Goal: Task Accomplishment & Management: Manage account settings

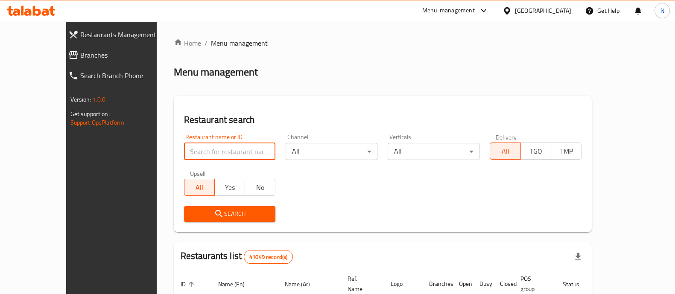
click at [210, 160] on input "search" at bounding box center [230, 151] width 92 height 17
drag, startPoint x: 198, startPoint y: 144, endPoint x: 176, endPoint y: 136, distance: 23.4
click at [184, 136] on div "Restaurant name or ID Restaurant name or ID" at bounding box center [230, 147] width 92 height 26
type input "tortina"
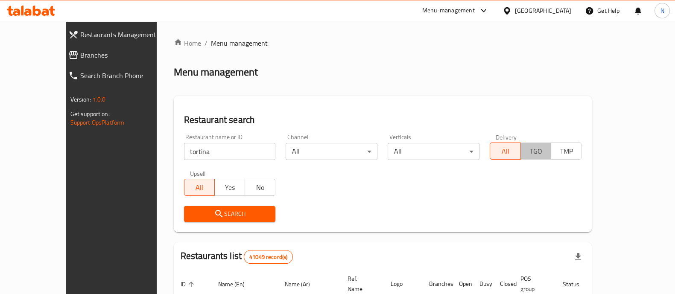
click at [548, 152] on span "TGO" at bounding box center [535, 151] width 23 height 12
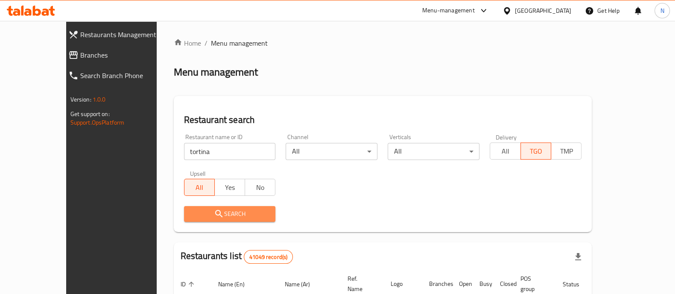
click at [248, 217] on span "Search" at bounding box center [230, 214] width 78 height 11
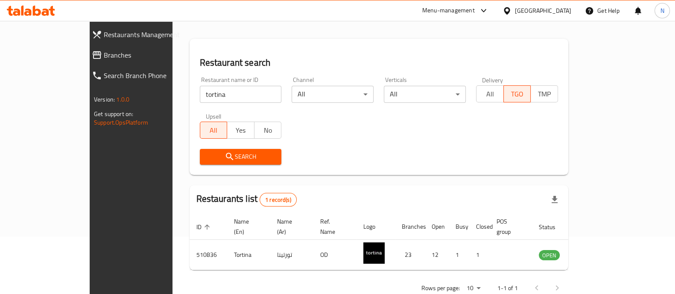
scroll to position [70, 0]
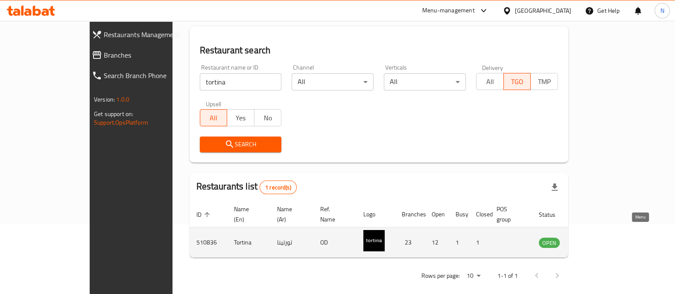
click at [593, 240] on icon "enhanced table" at bounding box center [588, 243] width 9 height 7
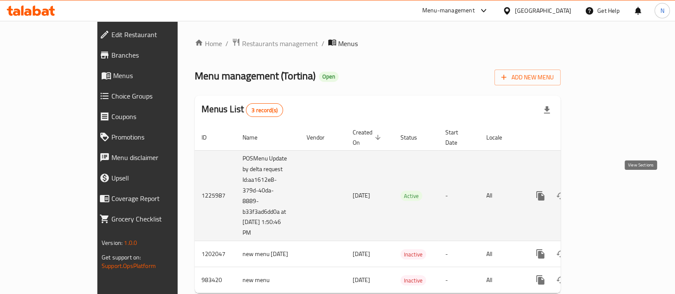
click at [607, 191] on icon "enhanced table" at bounding box center [602, 196] width 10 height 10
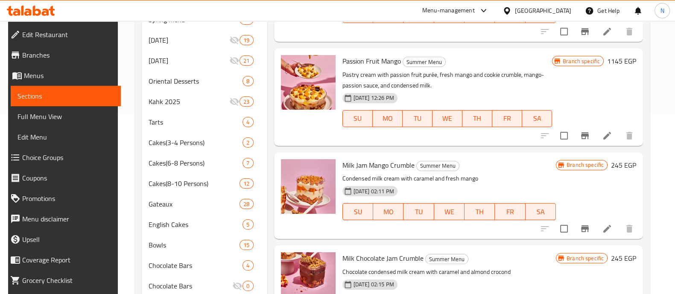
scroll to position [181, 0]
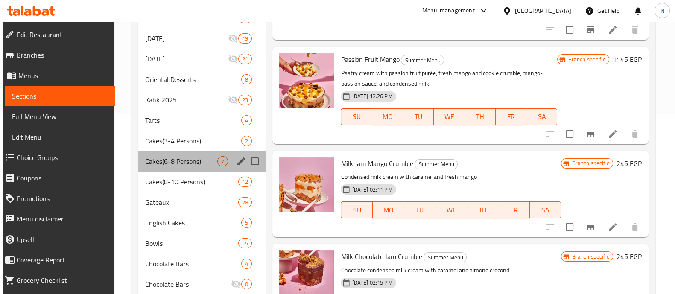
click at [176, 167] on div "Cakes(6-8 Persons) 7" at bounding box center [202, 161] width 128 height 20
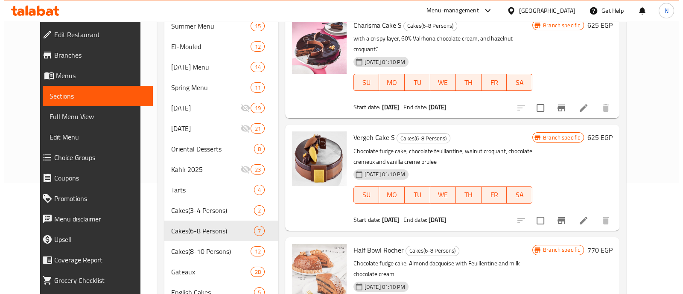
scroll to position [110, 0]
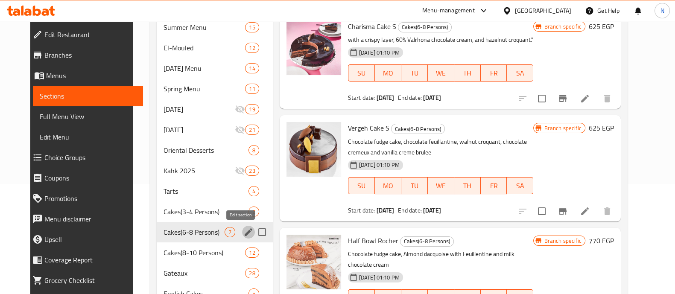
click at [245, 233] on icon "edit" at bounding box center [249, 232] width 8 height 8
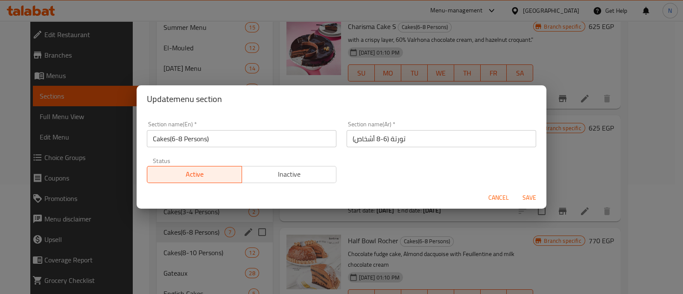
click at [675, 94] on div "Update menu section Section name(En)   * Cakes(6-8 Persons) Section name(En) * …" at bounding box center [341, 147] width 683 height 294
click at [675, 100] on div "Update menu section Section name(En)   * Cakes(6-8 Persons) Section name(En) * …" at bounding box center [341, 147] width 683 height 294
click at [492, 199] on span "Cancel" at bounding box center [498, 198] width 20 height 11
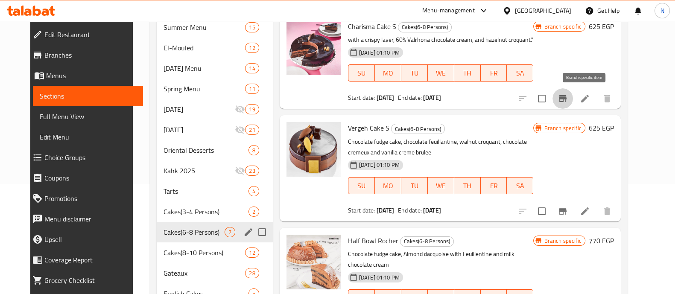
click at [568, 96] on icon "Branch-specific-item" at bounding box center [563, 98] width 10 height 10
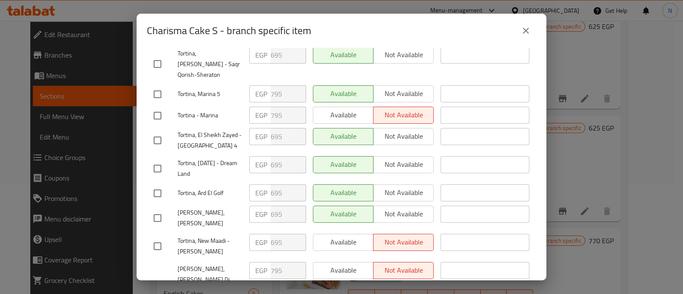
scroll to position [391, 0]
drag, startPoint x: 536, startPoint y: 190, endPoint x: 544, endPoint y: 211, distance: 22.2
click at [544, 211] on div "Charisma Cake S with a crispy layer, 60% Valrhona chocolate cream, and hazelnut…" at bounding box center [342, 164] width 410 height 233
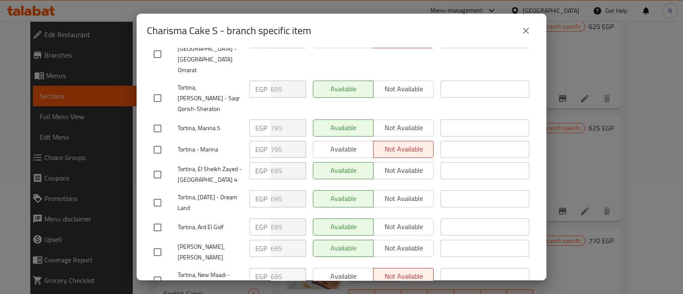
scroll to position [360, 0]
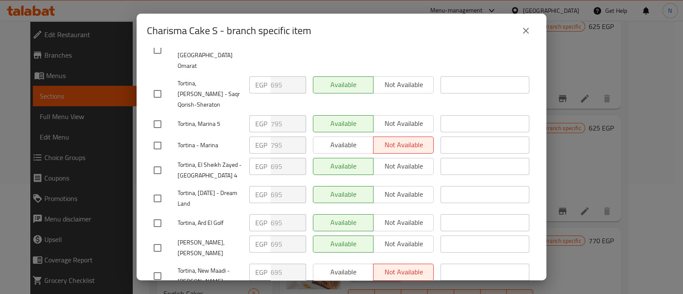
click at [331, 264] on div "Available Not available" at bounding box center [373, 272] width 121 height 17
click at [158, 267] on input "checkbox" at bounding box center [158, 276] width 18 height 18
checkbox input "true"
click at [332, 266] on span "Available" at bounding box center [343, 272] width 53 height 12
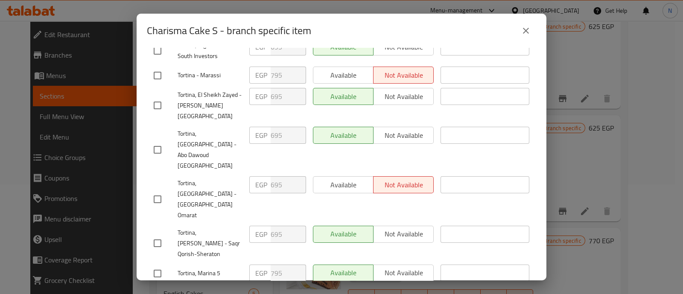
scroll to position [210, 0]
click at [157, 192] on input "checkbox" at bounding box center [158, 201] width 18 height 18
checkbox input "true"
click at [324, 180] on span "Available" at bounding box center [343, 186] width 53 height 12
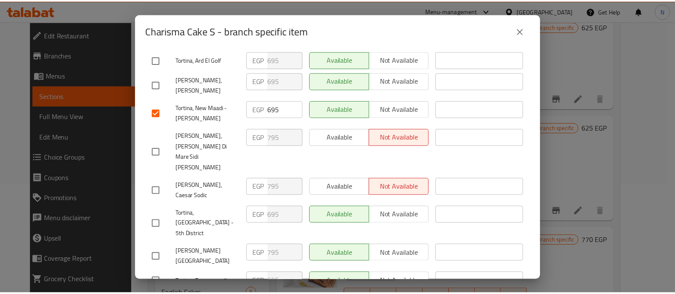
scroll to position [566, 0]
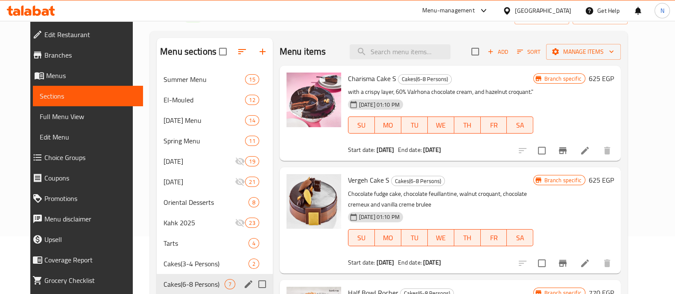
scroll to position [0, 0]
